Goal: Information Seeking & Learning: Learn about a topic

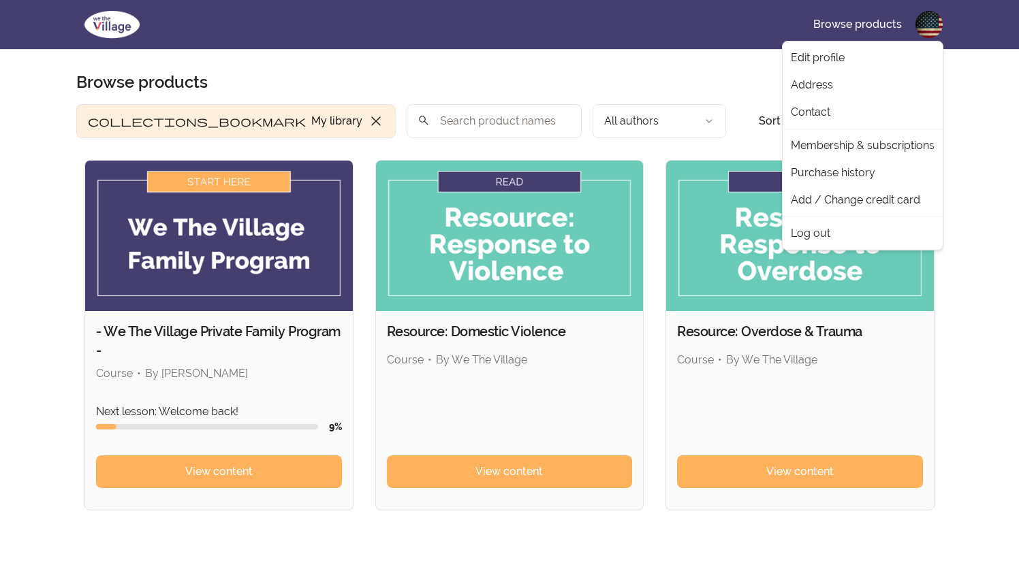
click at [929, 29] on html "Skip to main content Main menu Includes navigation links and user settings Brow…" at bounding box center [509, 395] width 1019 height 791
click at [880, 151] on link "Membership & subscriptions" at bounding box center [862, 145] width 155 height 27
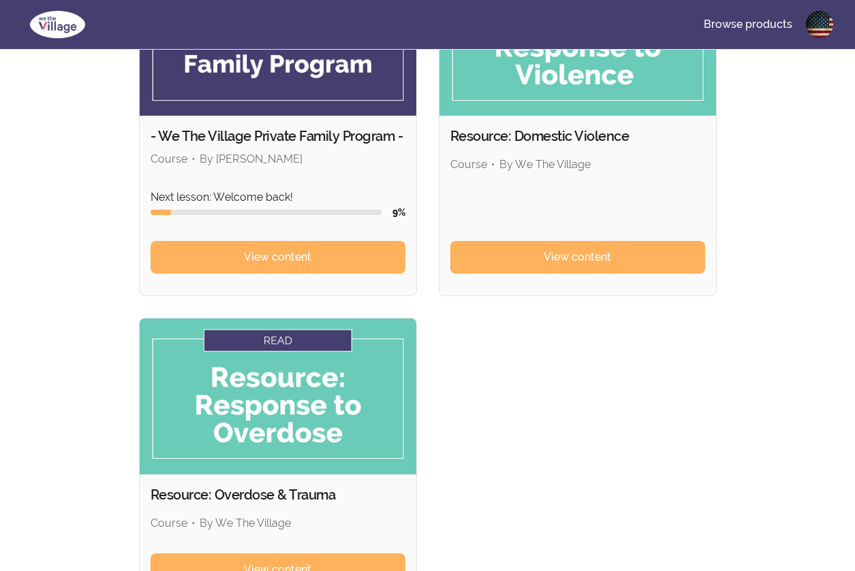
scroll to position [190, 0]
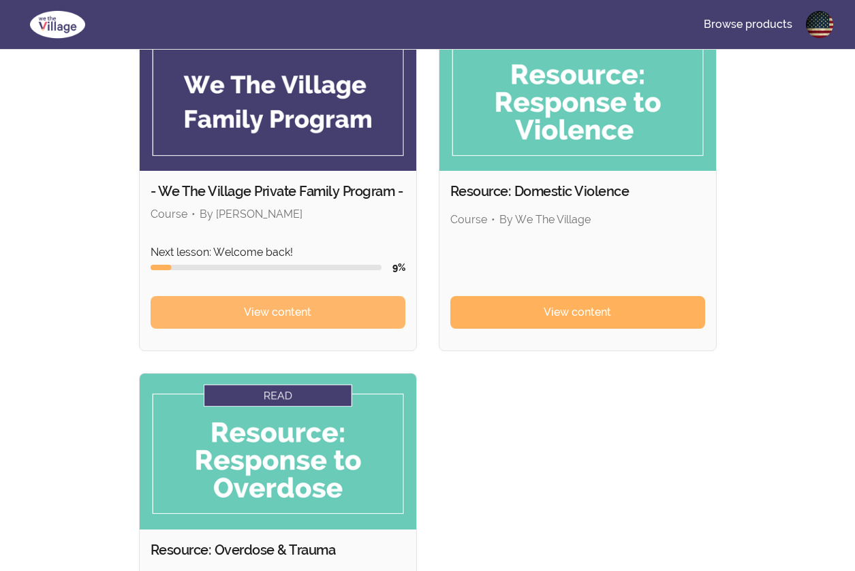
click at [253, 296] on link "View content" at bounding box center [278, 312] width 255 height 33
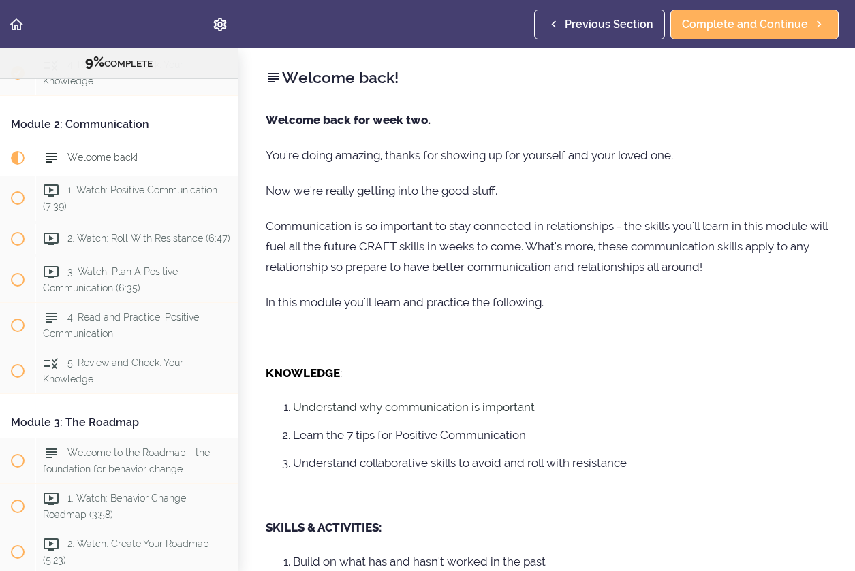
scroll to position [407, 0]
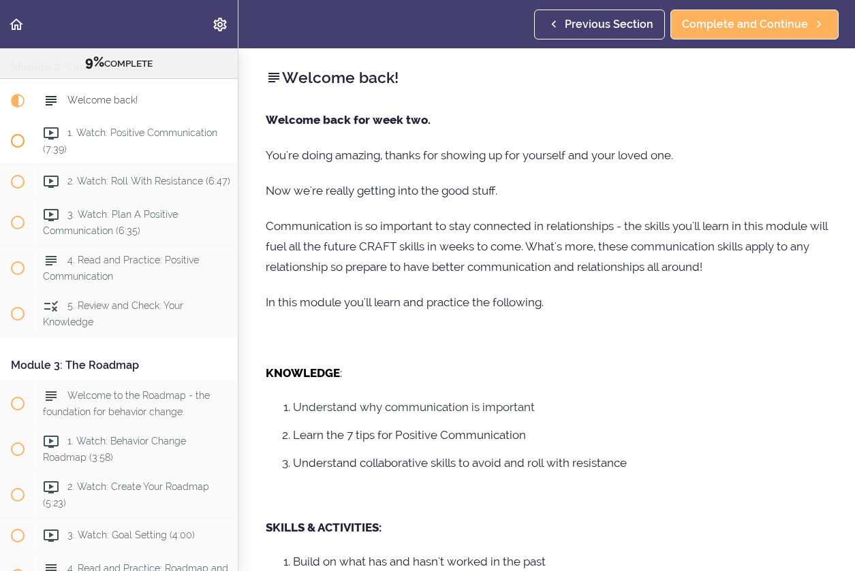
click at [188, 136] on span "1. Watch: Positive Communication (7:39)" at bounding box center [130, 140] width 174 height 27
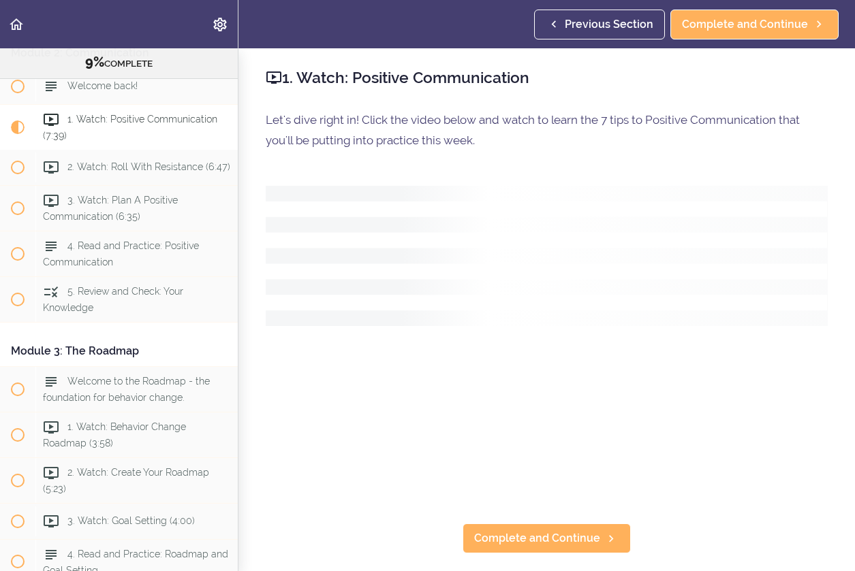
scroll to position [426, 0]
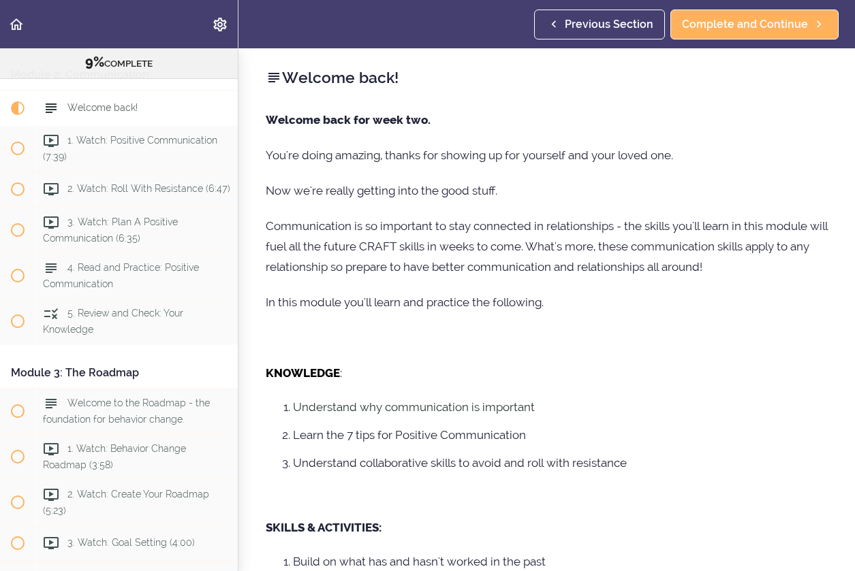
scroll to position [407, 0]
